Goal: Information Seeking & Learning: Understand process/instructions

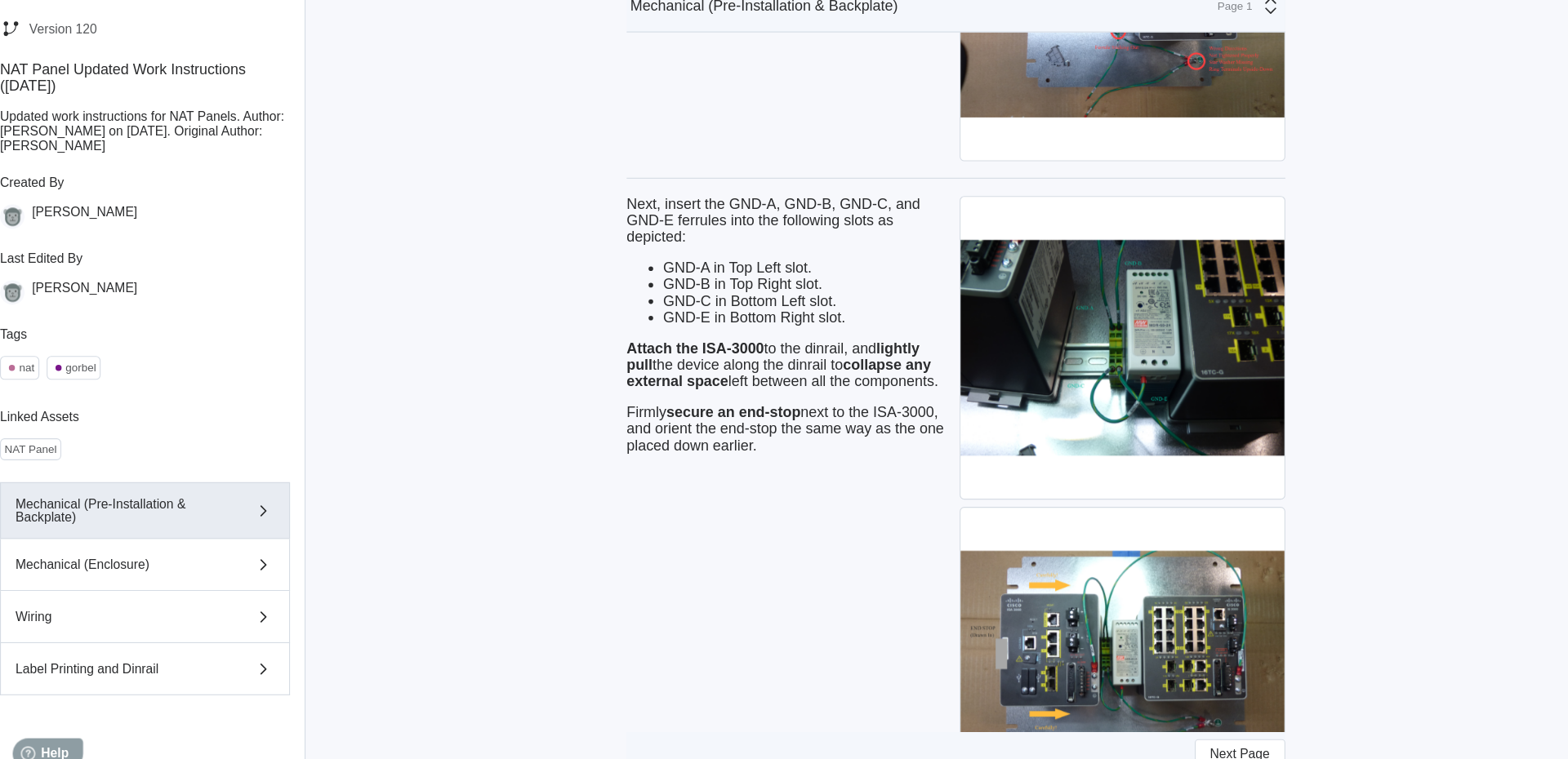
click at [577, 605] on div "Next, insert the GND-A, GND-B, GND-C, and GND-E ferrules into the following slo…" at bounding box center [718, 654] width 291 height 833
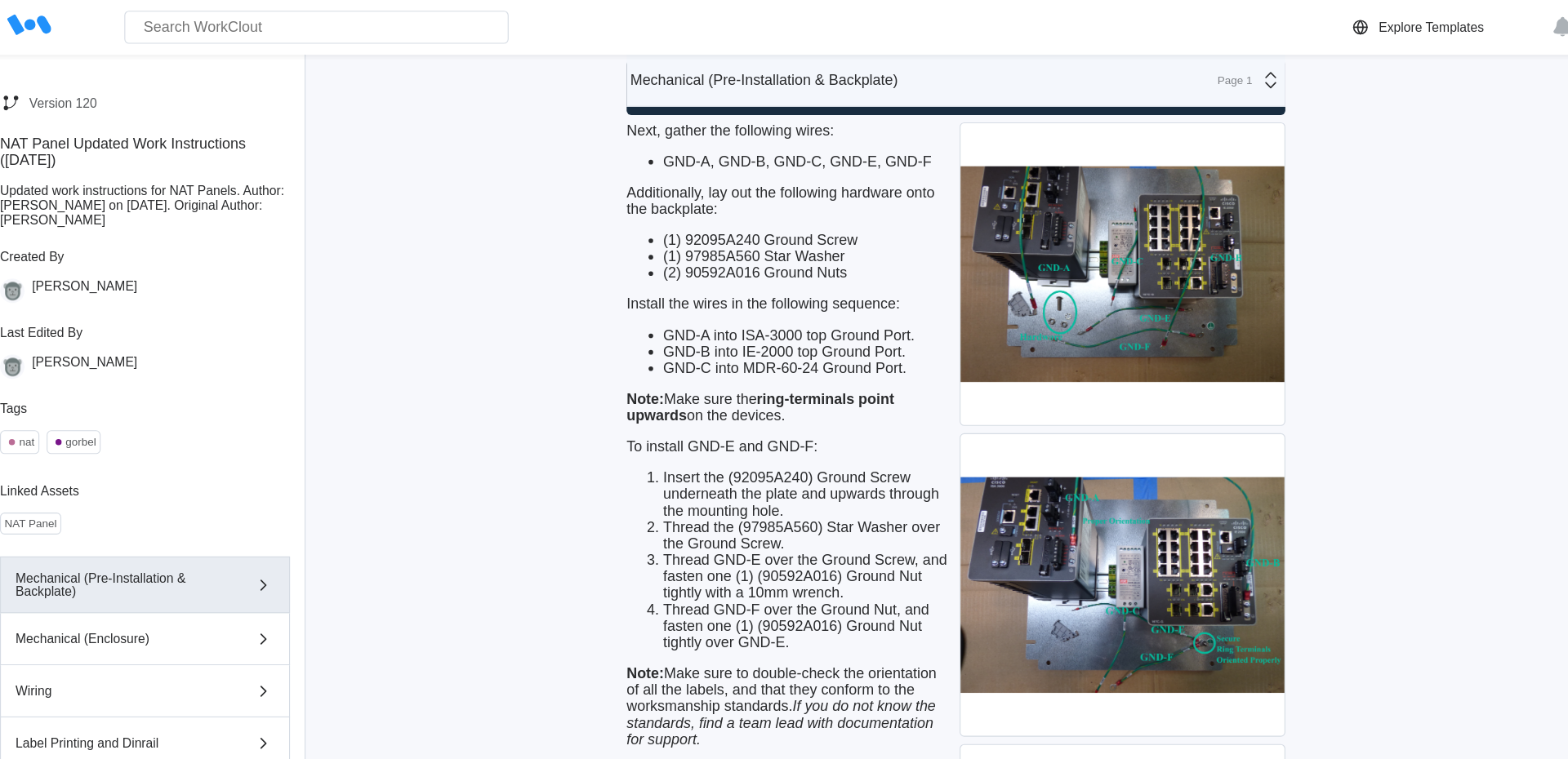
scroll to position [4698, 0]
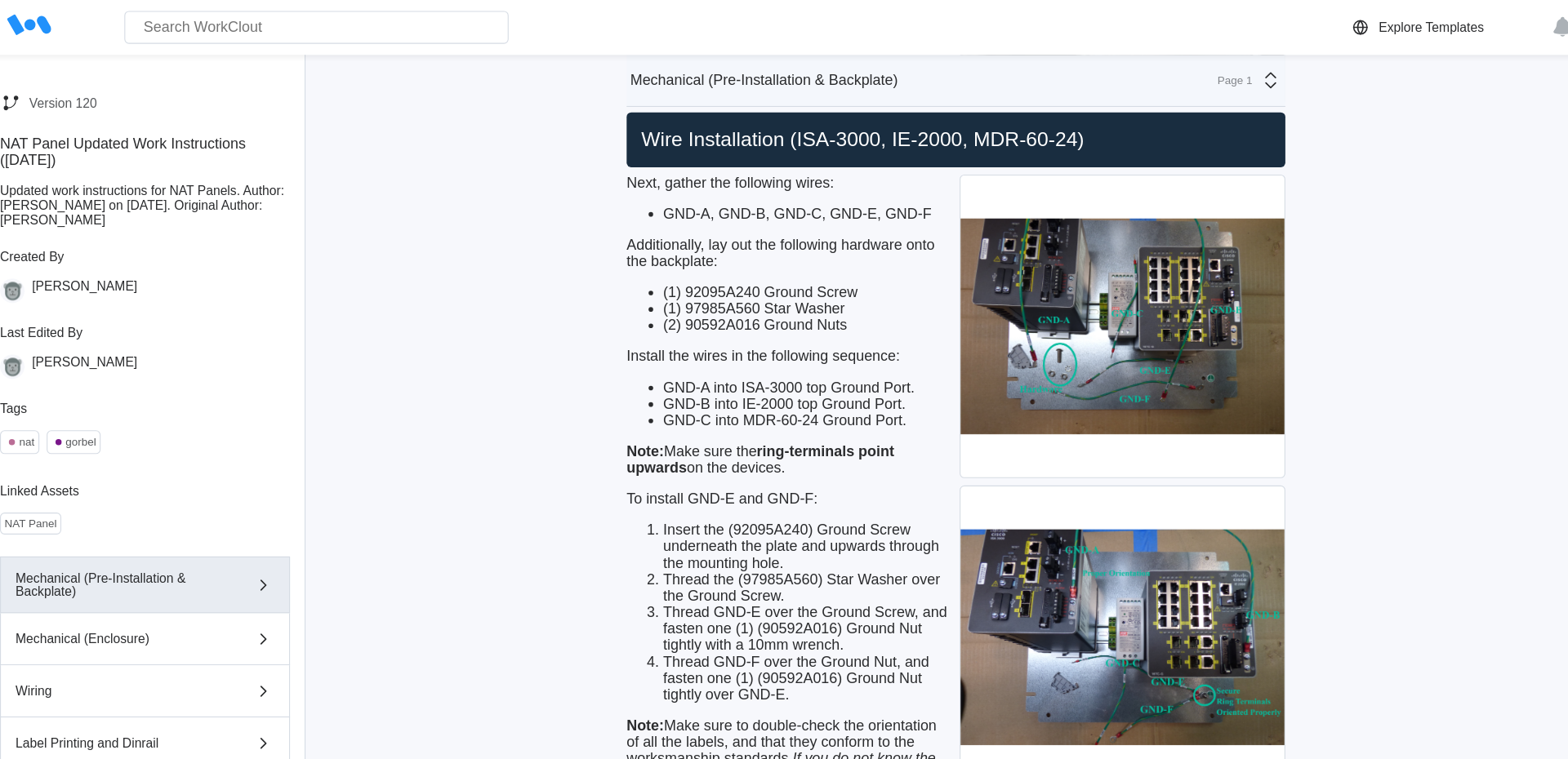
click at [647, 143] on div "Wire Installation (ISA-3000, IE-2000, MDR-60-24)" at bounding box center [866, 124] width 588 height 49
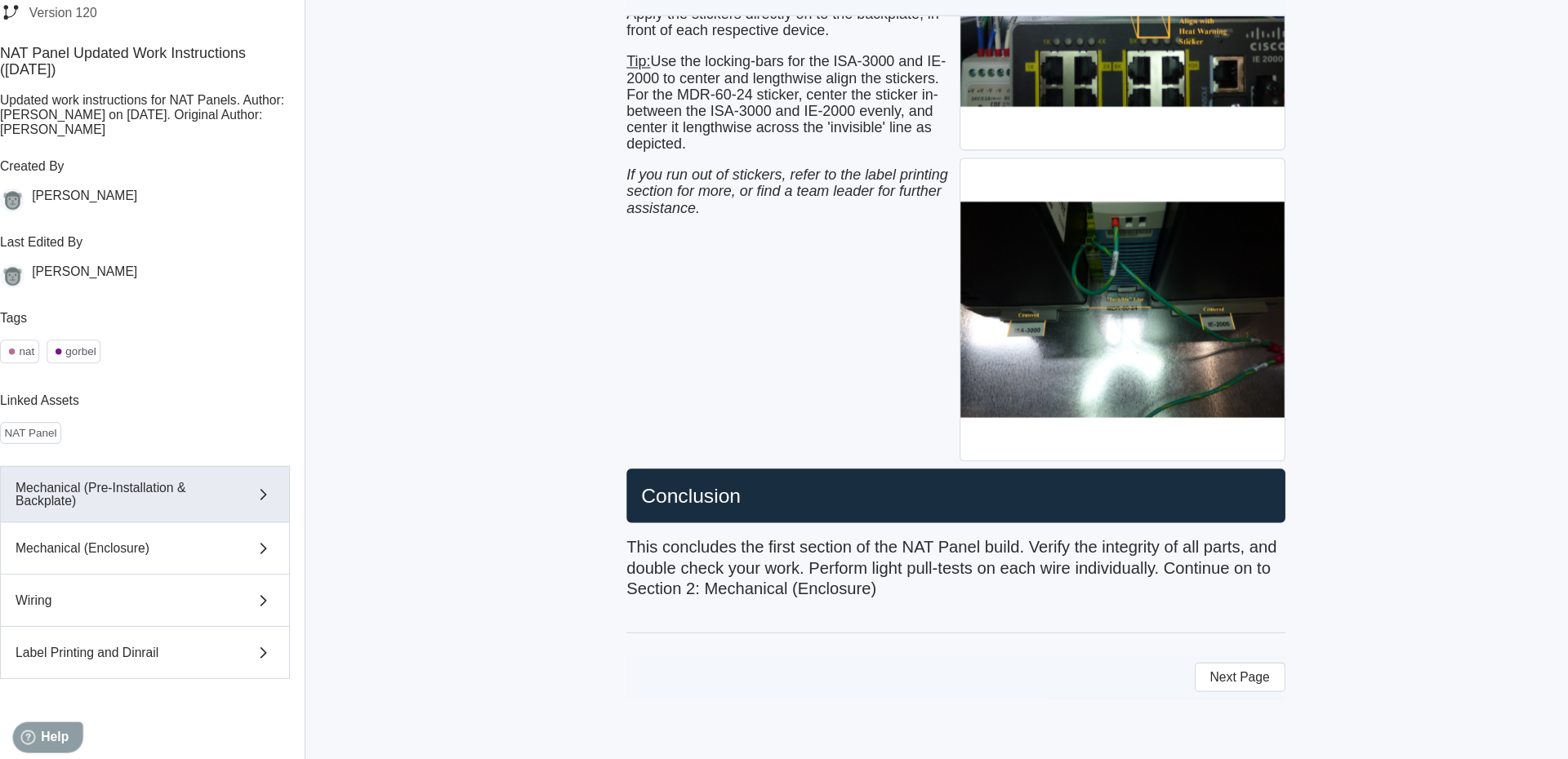
scroll to position [7523, 0]
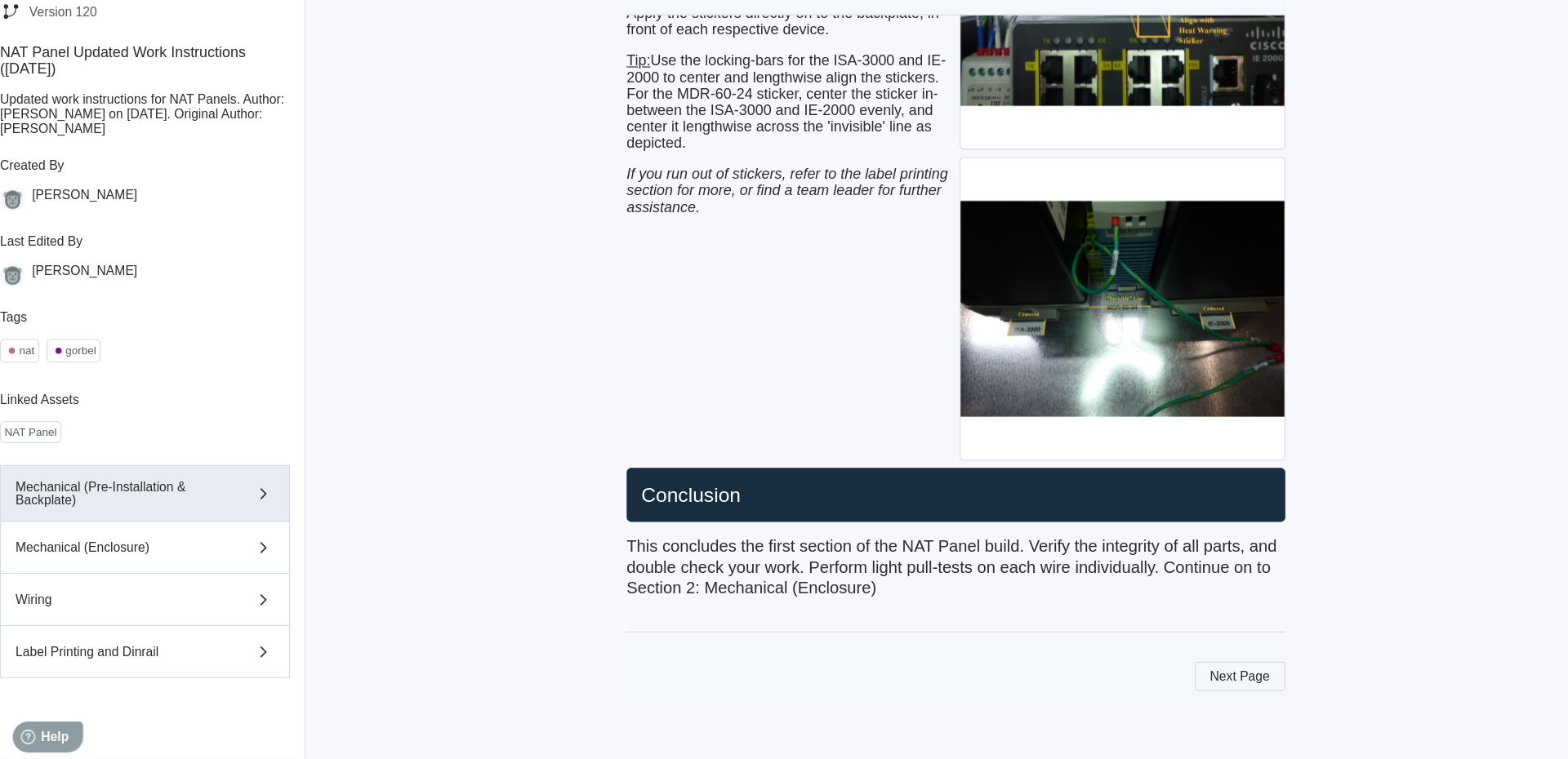
click at [1121, 696] on button "Next Page" at bounding box center [1120, 685] width 81 height 26
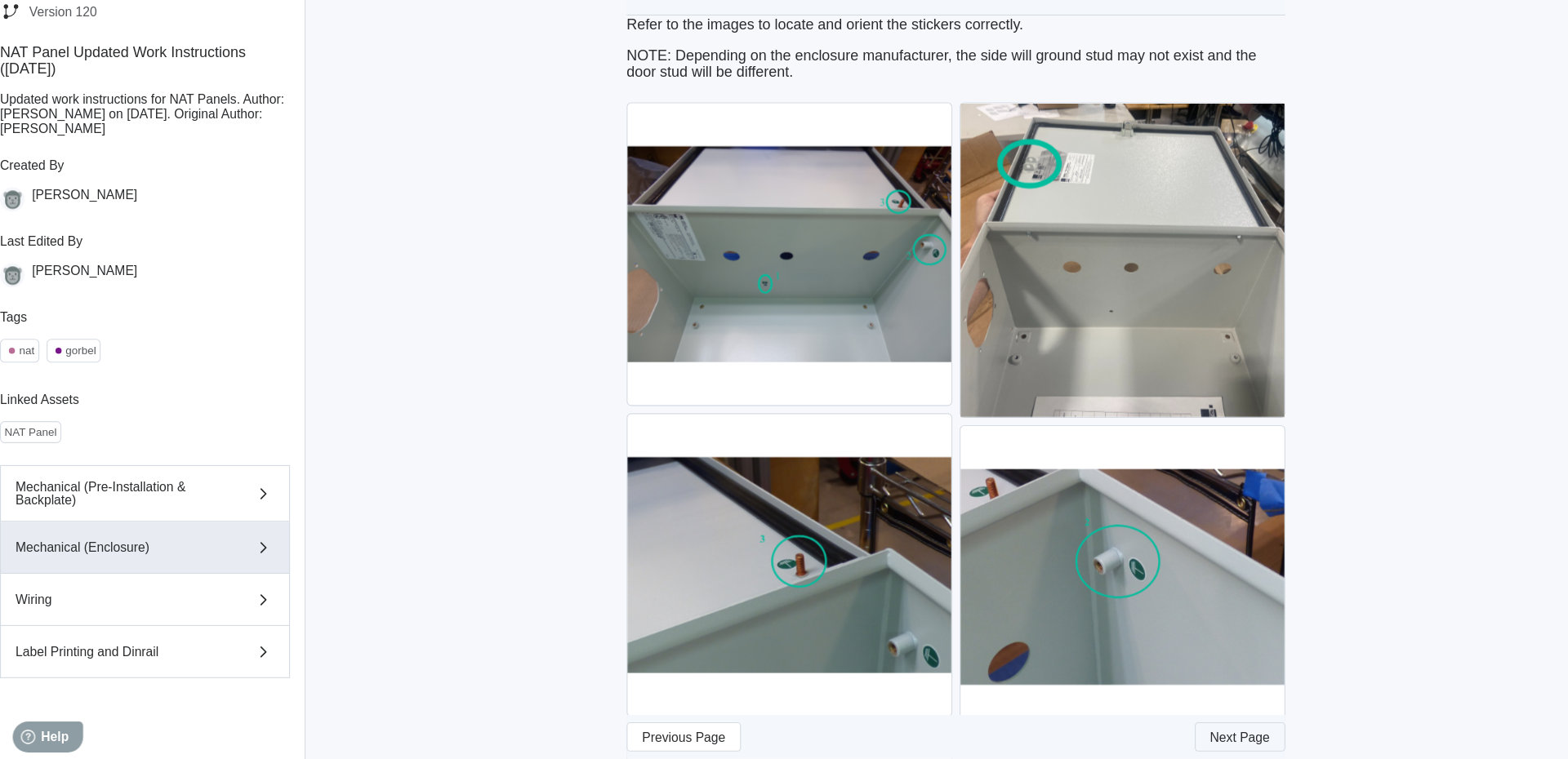
scroll to position [617, 0]
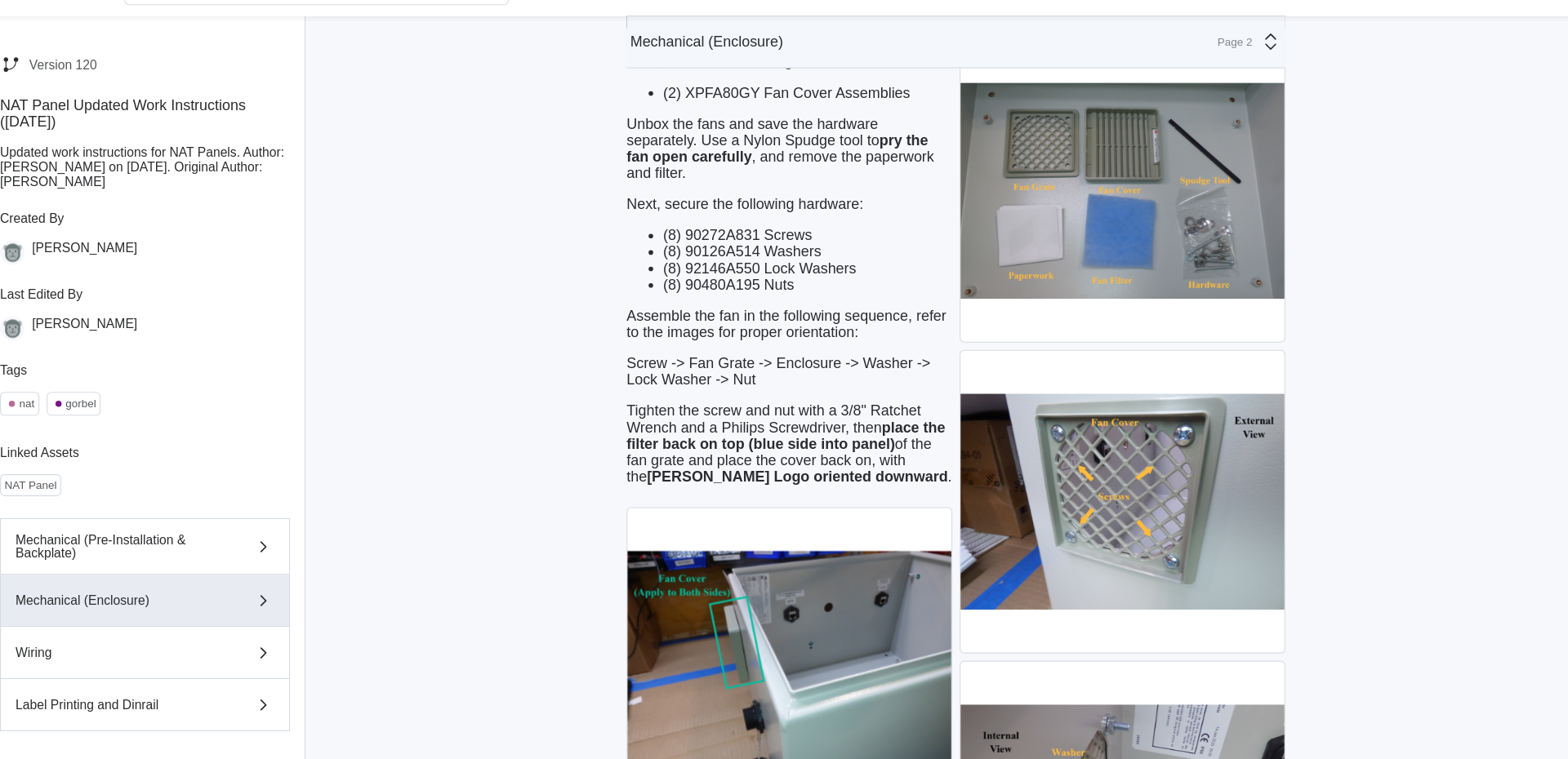
scroll to position [2607, 0]
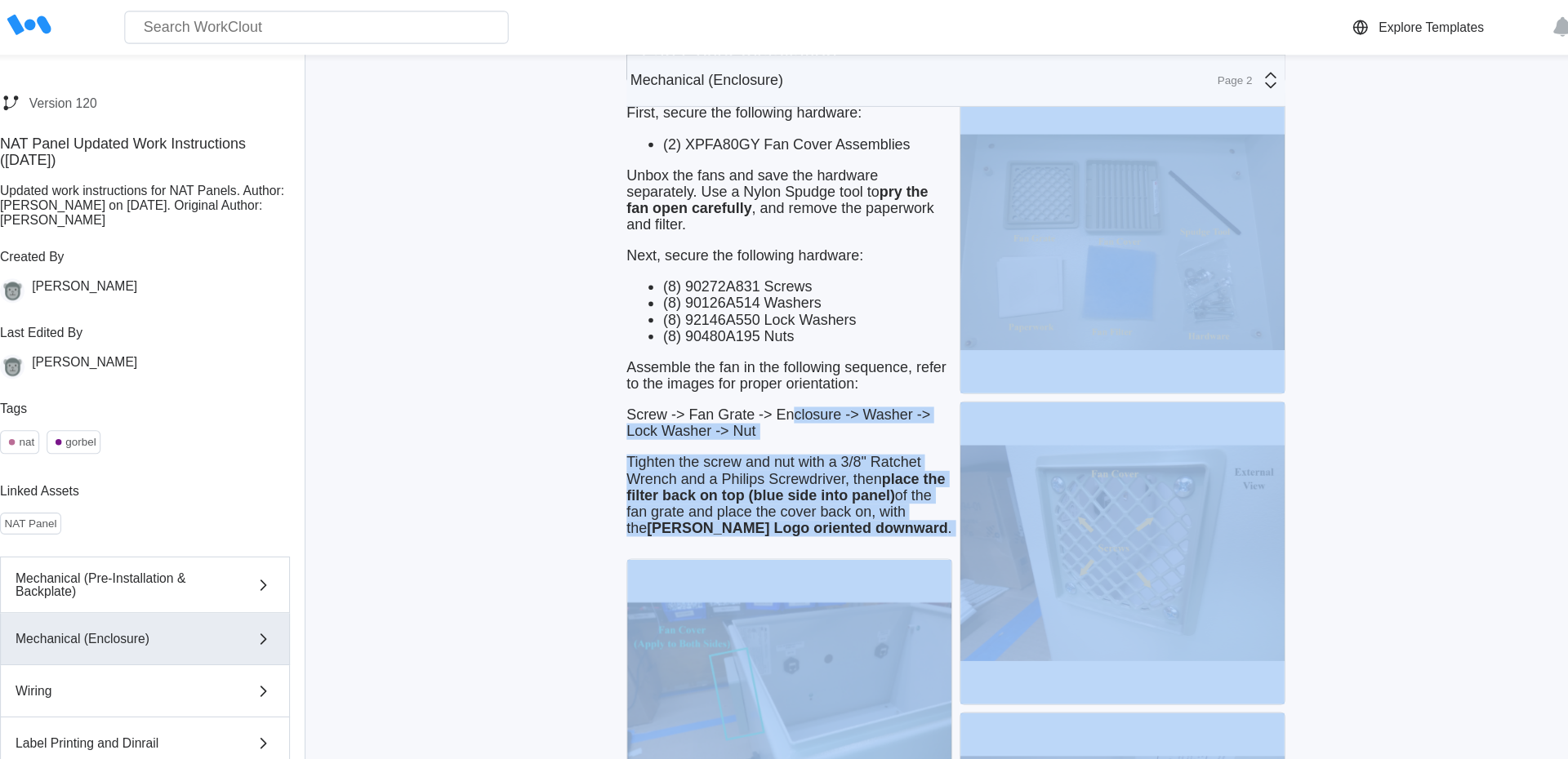
drag, startPoint x: 1328, startPoint y: 586, endPoint x: 697, endPoint y: 445, distance: 646.6
click at [697, 445] on div "Go Back Version 120 NAT Panel Updated Work Instructions ([DATE]) Updated work i…" at bounding box center [784, 447] width 1568 height 6011
click at [445, 90] on div "Go Back Version 120 NAT Panel Updated Work Instructions ([DATE]) Updated work i…" at bounding box center [784, 447] width 1568 height 6011
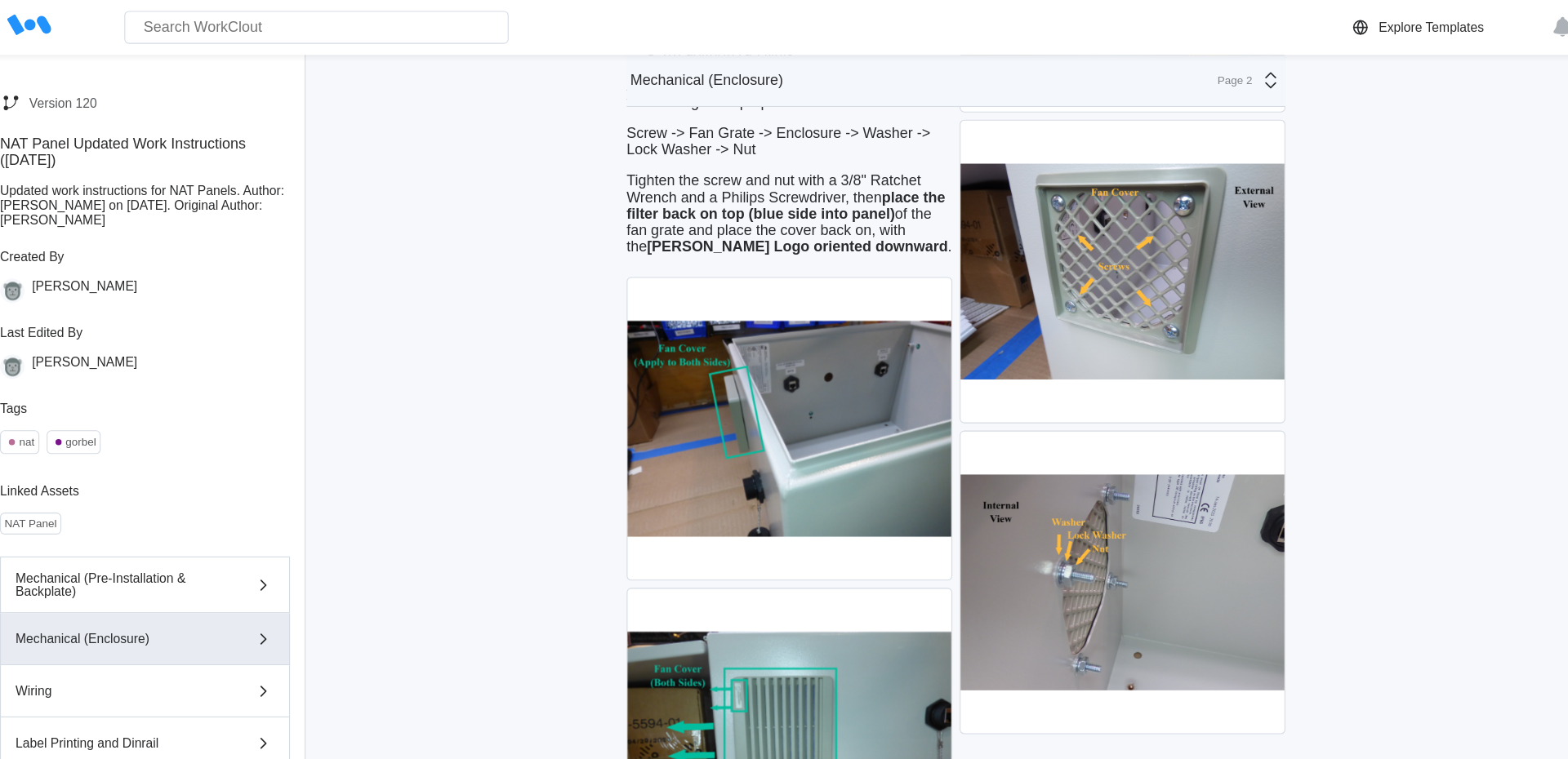
scroll to position [2839, 0]
